Goal: Task Accomplishment & Management: Complete application form

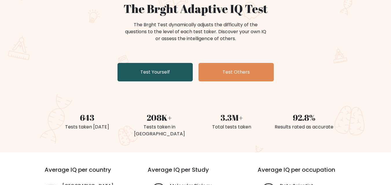
scroll to position [29, 0]
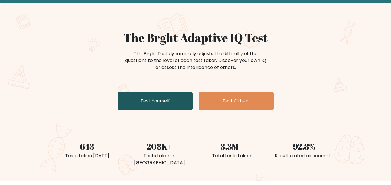
click at [168, 101] on link "Test Yourself" at bounding box center [154, 101] width 75 height 19
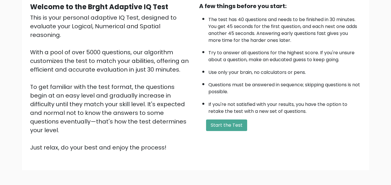
scroll to position [29, 0]
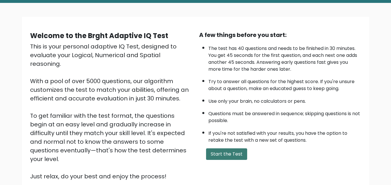
click at [230, 152] on button "Start the Test" at bounding box center [226, 155] width 41 height 12
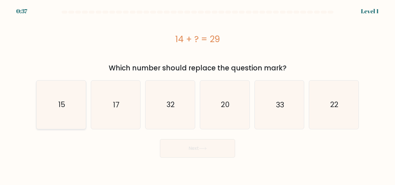
click at [74, 106] on icon "15" at bounding box center [61, 105] width 48 height 48
click at [197, 94] on input "a. 15" at bounding box center [197, 93] width 0 height 1
radio input "true"
click at [221, 155] on button "Next" at bounding box center [197, 148] width 75 height 19
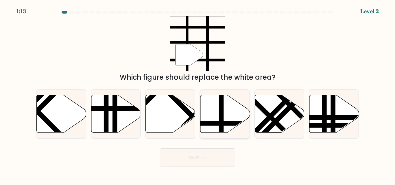
click at [216, 117] on icon at bounding box center [224, 114] width 49 height 38
click at [198, 94] on input "d." at bounding box center [197, 93] width 0 height 1
radio input "true"
click at [215, 158] on button "Next" at bounding box center [197, 158] width 75 height 19
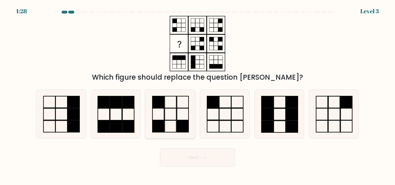
click at [172, 114] on icon at bounding box center [170, 114] width 48 height 48
click at [197, 94] on input "c." at bounding box center [197, 93] width 0 height 1
radio input "true"
click at [202, 159] on icon at bounding box center [203, 157] width 8 height 3
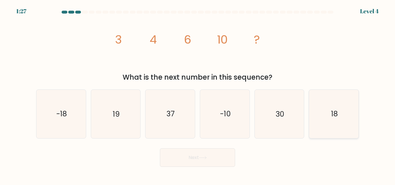
click at [339, 105] on icon "18" at bounding box center [334, 114] width 48 height 48
click at [198, 94] on input "f. 18" at bounding box center [197, 93] width 0 height 1
radio input "true"
click at [211, 159] on button "Next" at bounding box center [197, 158] width 75 height 19
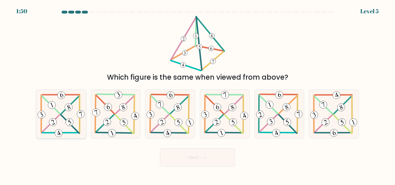
click at [53, 106] on icon at bounding box center [51, 105] width 3 height 5
click at [197, 94] on input "a." at bounding box center [197, 93] width 0 height 1
radio input "true"
click at [197, 156] on button "Next" at bounding box center [197, 158] width 75 height 19
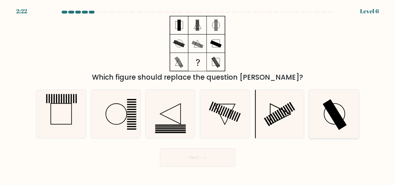
drag, startPoint x: 322, startPoint y: 109, endPoint x: 315, endPoint y: 109, distance: 6.4
click at [322, 109] on icon at bounding box center [334, 114] width 48 height 48
click at [198, 94] on input "f." at bounding box center [197, 93] width 0 height 1
radio input "true"
click at [210, 158] on button "Next" at bounding box center [197, 158] width 75 height 19
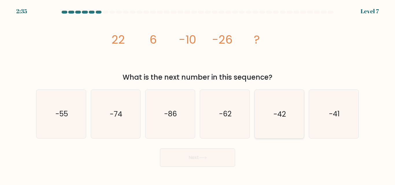
click at [290, 116] on icon "-42" at bounding box center [279, 114] width 48 height 48
click at [198, 94] on input "e. -42" at bounding box center [197, 93] width 0 height 1
radio input "true"
click at [209, 159] on button "Next" at bounding box center [197, 158] width 75 height 19
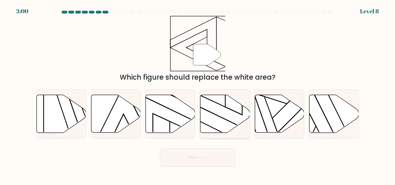
click at [216, 110] on icon at bounding box center [224, 114] width 49 height 38
click at [198, 94] on input "d." at bounding box center [197, 93] width 0 height 1
radio input "true"
click at [278, 159] on div "Next" at bounding box center [198, 156] width 330 height 21
click at [205, 161] on button "Next" at bounding box center [197, 158] width 75 height 19
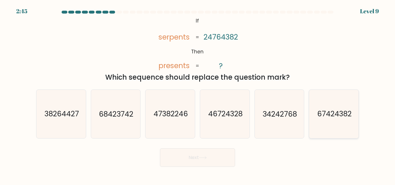
click at [324, 110] on text "67424382" at bounding box center [334, 114] width 34 height 10
click at [198, 94] on input "f. 67424382" at bounding box center [197, 93] width 0 height 1
radio input "true"
click at [216, 157] on button "Next" at bounding box center [197, 158] width 75 height 19
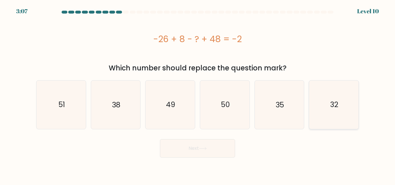
click at [343, 107] on icon "32" at bounding box center [334, 105] width 48 height 48
click at [198, 94] on input "f. 32" at bounding box center [197, 93] width 0 height 1
radio input "true"
click at [205, 147] on icon at bounding box center [203, 148] width 8 height 3
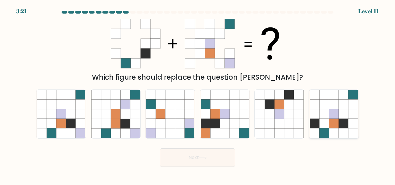
click at [343, 108] on icon at bounding box center [344, 105] width 10 height 10
click at [198, 94] on input "f." at bounding box center [197, 93] width 0 height 1
radio input "true"
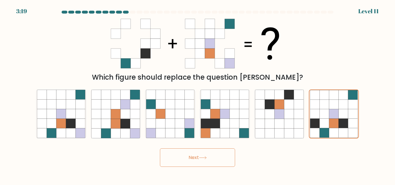
click at [226, 160] on button "Next" at bounding box center [197, 158] width 75 height 19
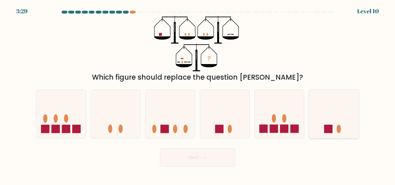
click at [326, 105] on icon at bounding box center [333, 114] width 49 height 41
click at [198, 94] on input "f." at bounding box center [197, 93] width 0 height 1
radio input "true"
click at [201, 160] on button "Next" at bounding box center [197, 158] width 75 height 19
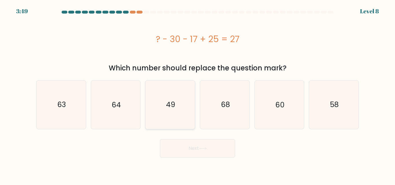
click at [179, 96] on icon "49" at bounding box center [170, 105] width 48 height 48
click at [197, 94] on input "c. 49" at bounding box center [197, 93] width 0 height 1
radio input "true"
click at [224, 152] on button "Next" at bounding box center [197, 148] width 75 height 19
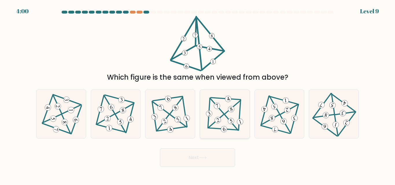
click at [227, 114] on icon at bounding box center [225, 114] width 40 height 39
click at [198, 94] on input "d." at bounding box center [197, 93] width 0 height 1
radio input "true"
click at [181, 117] on icon at bounding box center [170, 114] width 40 height 39
click at [197, 94] on input "c." at bounding box center [197, 93] width 0 height 1
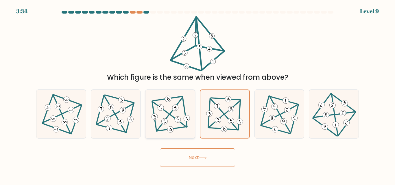
radio input "true"
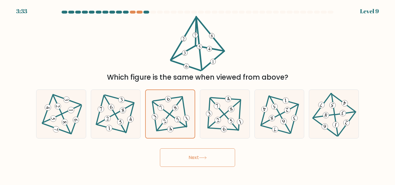
click at [201, 155] on button "Next" at bounding box center [197, 158] width 75 height 19
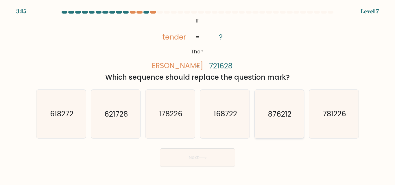
click at [297, 121] on icon "876212" at bounding box center [279, 114] width 48 height 48
click at [198, 94] on input "e. 876212" at bounding box center [197, 93] width 0 height 1
radio input "true"
click at [222, 155] on button "Next" at bounding box center [197, 158] width 75 height 19
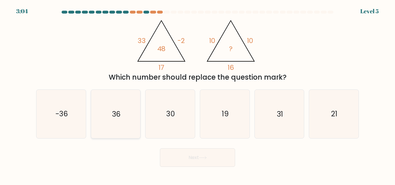
click at [125, 101] on icon "36" at bounding box center [115, 114] width 48 height 48
click at [197, 94] on input "b. 36" at bounding box center [197, 93] width 0 height 1
radio input "true"
click at [205, 155] on button "Next" at bounding box center [197, 158] width 75 height 19
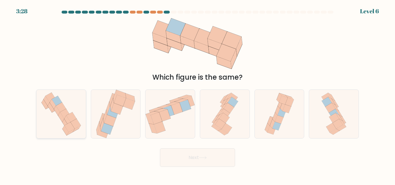
click at [68, 120] on icon at bounding box center [67, 121] width 6 height 10
click at [197, 94] on input "a." at bounding box center [197, 93] width 0 height 1
radio input "true"
click at [221, 161] on button "Next" at bounding box center [197, 158] width 75 height 19
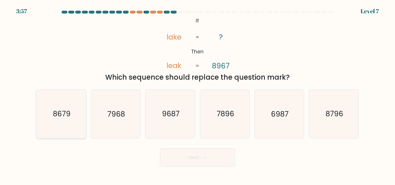
click at [54, 120] on icon "8679" at bounding box center [61, 114] width 48 height 48
click at [197, 94] on input "a. 8679" at bounding box center [197, 93] width 0 height 1
radio input "true"
click at [228, 157] on button "Next" at bounding box center [197, 158] width 75 height 19
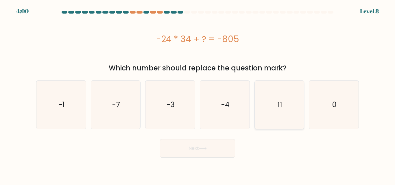
click at [276, 109] on icon "11" at bounding box center [279, 105] width 48 height 48
click at [198, 94] on input "e. 11" at bounding box center [197, 93] width 0 height 1
radio input "true"
click at [225, 156] on button "Next" at bounding box center [197, 148] width 75 height 19
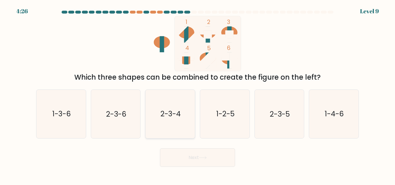
click at [164, 118] on text "2-3-4" at bounding box center [170, 114] width 20 height 10
click at [197, 94] on input "c. 2-3-4" at bounding box center [197, 93] width 0 height 1
radio input "true"
click at [210, 158] on button "Next" at bounding box center [197, 158] width 75 height 19
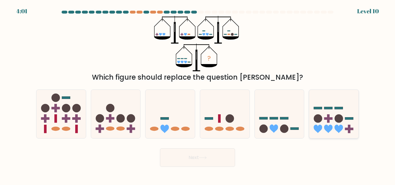
click at [339, 123] on icon at bounding box center [333, 114] width 49 height 41
click at [198, 94] on input "f." at bounding box center [197, 93] width 0 height 1
radio input "true"
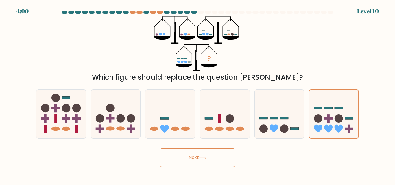
click at [223, 158] on button "Next" at bounding box center [197, 158] width 75 height 19
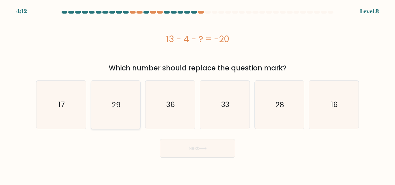
click at [112, 99] on icon "29" at bounding box center [115, 105] width 48 height 48
click at [197, 94] on input "b. 29" at bounding box center [197, 93] width 0 height 1
radio input "true"
click at [210, 150] on button "Next" at bounding box center [197, 148] width 75 height 19
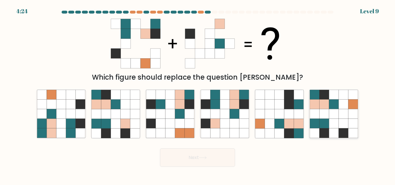
click at [334, 97] on icon at bounding box center [334, 95] width 10 height 10
click at [198, 94] on input "f." at bounding box center [197, 93] width 0 height 1
radio input "true"
click at [210, 163] on button "Next" at bounding box center [197, 158] width 75 height 19
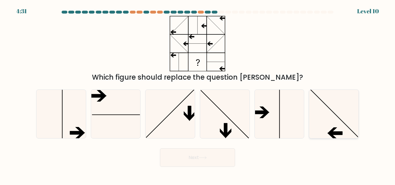
click at [344, 130] on icon at bounding box center [334, 114] width 48 height 48
click at [198, 94] on input "f." at bounding box center [197, 93] width 0 height 1
radio input "true"
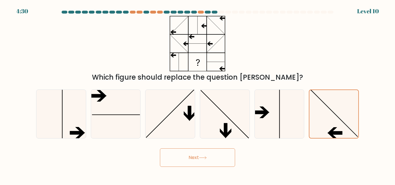
click at [201, 163] on button "Next" at bounding box center [197, 158] width 75 height 19
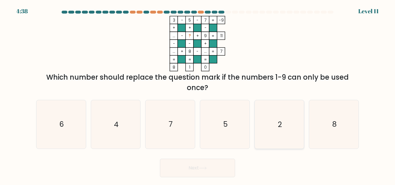
click at [295, 120] on icon "2" at bounding box center [279, 124] width 48 height 48
click at [198, 94] on input "e. 2" at bounding box center [197, 93] width 0 height 1
radio input "true"
click at [218, 164] on button "Next" at bounding box center [197, 168] width 75 height 19
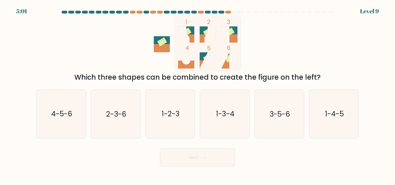
click at [231, 38] on rect at bounding box center [229, 39] width 16 height 8
click at [125, 120] on icon "2-3-6" at bounding box center [115, 114] width 48 height 48
click at [197, 94] on input "b. 2-3-6" at bounding box center [197, 93] width 0 height 1
radio input "true"
click at [184, 154] on button "Next" at bounding box center [197, 158] width 75 height 19
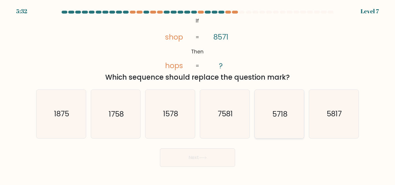
click at [279, 112] on text "5718" at bounding box center [279, 114] width 15 height 10
click at [198, 94] on input "e. 5718" at bounding box center [197, 93] width 0 height 1
radio input "true"
click at [218, 158] on button "Next" at bounding box center [197, 158] width 75 height 19
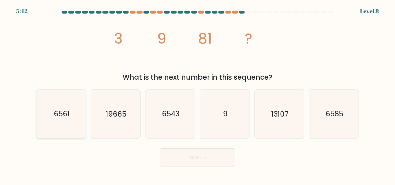
click at [65, 120] on icon "6561" at bounding box center [61, 114] width 48 height 48
click at [197, 94] on input "a. 6561" at bounding box center [197, 93] width 0 height 1
radio input "true"
click at [194, 161] on button "Next" at bounding box center [197, 158] width 75 height 19
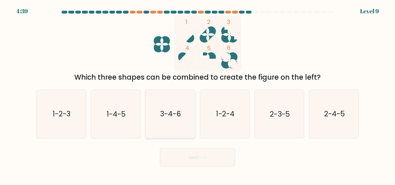
click at [168, 114] on text "3-4-6" at bounding box center [170, 114] width 21 height 10
click at [197, 94] on input "c. 3-4-6" at bounding box center [197, 93] width 0 height 1
radio input "true"
click at [190, 154] on button "Next" at bounding box center [197, 158] width 75 height 19
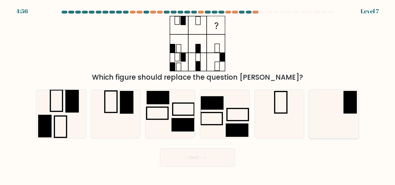
click at [345, 100] on rect at bounding box center [349, 102] width 13 height 23
click at [198, 94] on input "f." at bounding box center [197, 93] width 0 height 1
radio input "true"
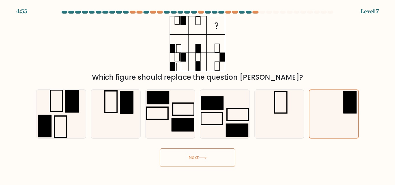
click at [209, 165] on button "Next" at bounding box center [197, 158] width 75 height 19
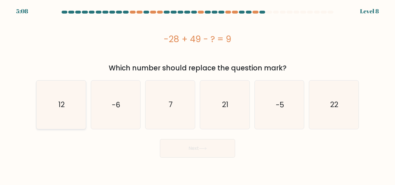
click at [74, 102] on icon "12" at bounding box center [61, 105] width 48 height 48
click at [197, 94] on input "a. 12" at bounding box center [197, 93] width 0 height 1
radio input "true"
click at [228, 153] on button "Next" at bounding box center [197, 148] width 75 height 19
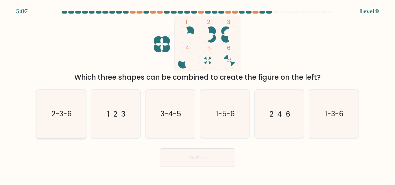
click at [76, 123] on icon "2-3-6" at bounding box center [61, 114] width 48 height 48
click at [197, 94] on input "a. 2-3-6" at bounding box center [197, 93] width 0 height 1
radio input "true"
click at [191, 157] on button "Next" at bounding box center [197, 158] width 75 height 19
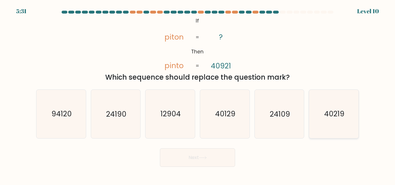
click at [339, 121] on icon "40219" at bounding box center [334, 114] width 48 height 48
click at [198, 94] on input "f. 40219" at bounding box center [197, 93] width 0 height 1
radio input "true"
click at [216, 159] on button "Next" at bounding box center [197, 158] width 75 height 19
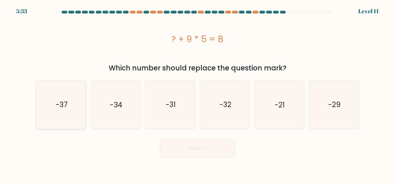
click at [68, 110] on icon "-37" at bounding box center [61, 105] width 48 height 48
click at [197, 94] on input "a. -37" at bounding box center [197, 93] width 0 height 1
radio input "true"
click at [219, 152] on button "Next" at bounding box center [197, 148] width 75 height 19
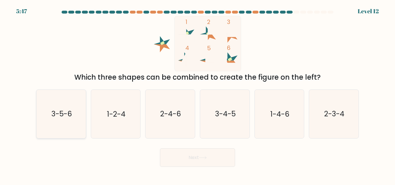
click at [66, 111] on text "3-5-6" at bounding box center [61, 114] width 21 height 10
click at [197, 94] on input "a. 3-5-6" at bounding box center [197, 93] width 0 height 1
radio input "true"
click at [184, 159] on button "Next" at bounding box center [197, 158] width 75 height 19
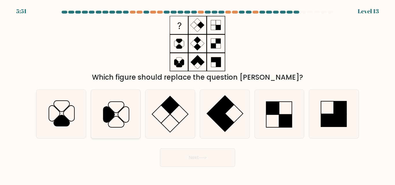
click at [114, 114] on icon at bounding box center [108, 115] width 11 height 16
click at [197, 94] on input "b." at bounding box center [197, 93] width 0 height 1
radio input "true"
click at [185, 156] on button "Next" at bounding box center [197, 158] width 75 height 19
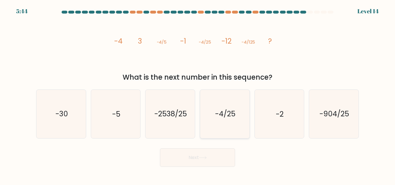
click at [232, 129] on icon "-4/25" at bounding box center [225, 114] width 48 height 48
click at [198, 94] on input "d. -4/25" at bounding box center [197, 93] width 0 height 1
radio input "true"
click at [223, 160] on button "Next" at bounding box center [197, 158] width 75 height 19
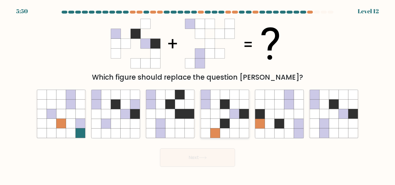
click at [229, 110] on icon at bounding box center [225, 115] width 10 height 10
click at [198, 94] on input "d." at bounding box center [197, 93] width 0 height 1
radio input "true"
click at [207, 157] on icon at bounding box center [203, 157] width 8 height 3
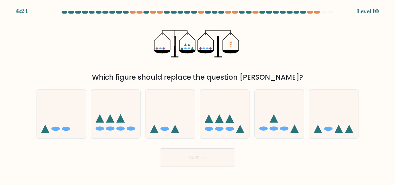
click at [259, 147] on div "Next" at bounding box center [198, 156] width 330 height 21
click at [228, 114] on icon at bounding box center [224, 114] width 49 height 41
click at [198, 94] on input "d." at bounding box center [197, 93] width 0 height 1
radio input "true"
click at [217, 154] on button "Next" at bounding box center [197, 158] width 75 height 19
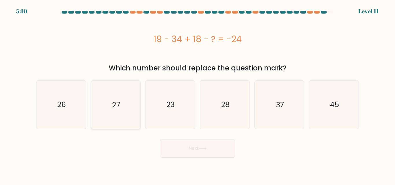
click at [122, 93] on icon "27" at bounding box center [115, 105] width 48 height 48
click at [197, 93] on input "b. 27" at bounding box center [197, 93] width 0 height 1
radio input "true"
click at [190, 146] on button "Next" at bounding box center [197, 148] width 75 height 19
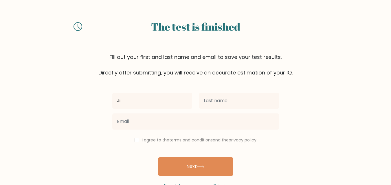
type input "Jim"
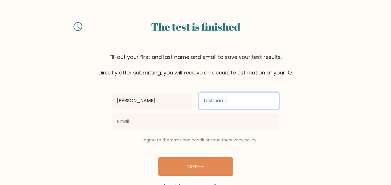
click at [219, 108] on input "text" at bounding box center [239, 101] width 80 height 16
type input "Manzon"
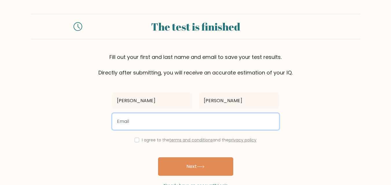
click at [218, 123] on input "email" at bounding box center [195, 122] width 167 height 16
type input "jimmanzon7@gmail.com"
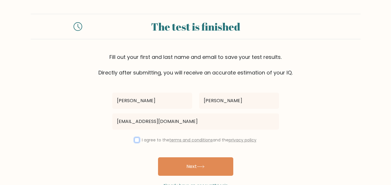
click at [136, 140] on input "checkbox" at bounding box center [136, 140] width 5 height 5
checkbox input "true"
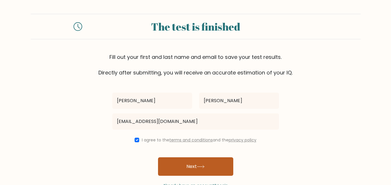
click at [223, 165] on button "Next" at bounding box center [195, 167] width 75 height 19
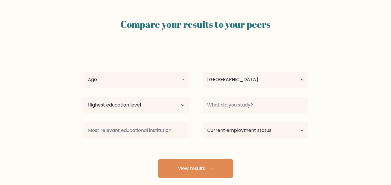
select select "PH"
click at [178, 84] on select "Age Under [DEMOGRAPHIC_DATA] [DEMOGRAPHIC_DATA] [DEMOGRAPHIC_DATA] [DEMOGRAPHIC…" at bounding box center [135, 80] width 105 height 16
select select "18_24"
click at [83, 72] on select "Age Under [DEMOGRAPHIC_DATA] [DEMOGRAPHIC_DATA] [DEMOGRAPHIC_DATA] [DEMOGRAPHIC…" at bounding box center [135, 80] width 105 height 16
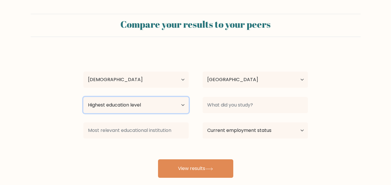
click at [127, 105] on select "Highest education level No schooling Primary Lower Secondary Upper Secondary Oc…" at bounding box center [135, 105] width 105 height 16
select select "bachelors_degree"
click at [83, 97] on select "Highest education level No schooling Primary Lower Secondary Upper Secondary Oc…" at bounding box center [135, 105] width 105 height 16
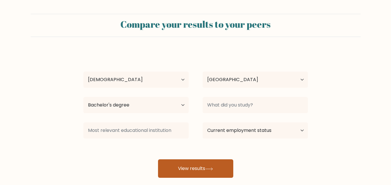
click at [217, 172] on button "View results" at bounding box center [195, 169] width 75 height 19
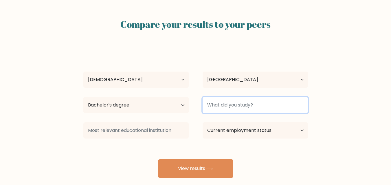
click at [253, 105] on input at bounding box center [254, 105] width 105 height 16
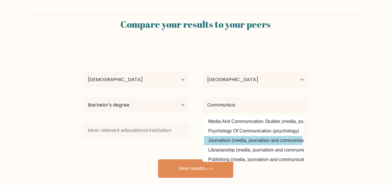
click at [238, 142] on option "Journalism (media, journalism and communications)" at bounding box center [253, 140] width 98 height 9
type input "Journalism"
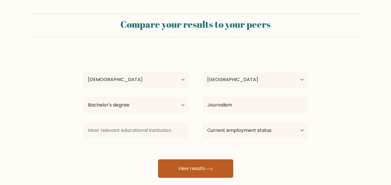
click at [216, 168] on button "View results" at bounding box center [195, 169] width 75 height 19
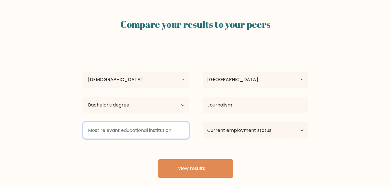
click at [137, 129] on input at bounding box center [135, 131] width 105 height 16
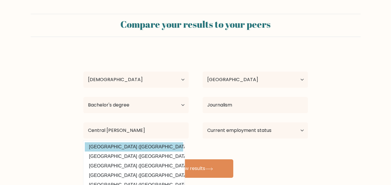
click at [151, 148] on option "Central Luzon State University (Philippines)" at bounding box center [134, 147] width 98 height 9
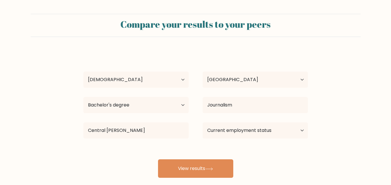
type input "[GEOGRAPHIC_DATA]"
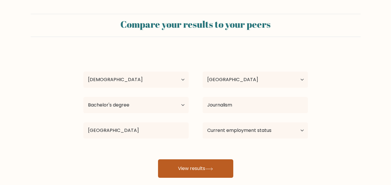
click at [194, 163] on button "View results" at bounding box center [195, 169] width 75 height 19
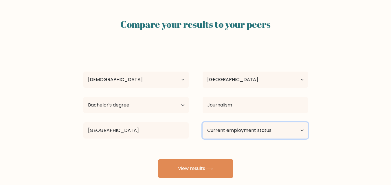
click at [228, 127] on select "Current employment status Employed Student Retired Other / prefer not to answer" at bounding box center [254, 131] width 105 height 16
select select "other"
click at [202, 123] on select "Current employment status Employed Student Retired Other / prefer not to answer" at bounding box center [254, 131] width 105 height 16
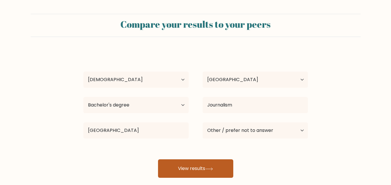
click at [220, 170] on button "View results" at bounding box center [195, 169] width 75 height 19
